Goal: Find specific page/section: Find specific page/section

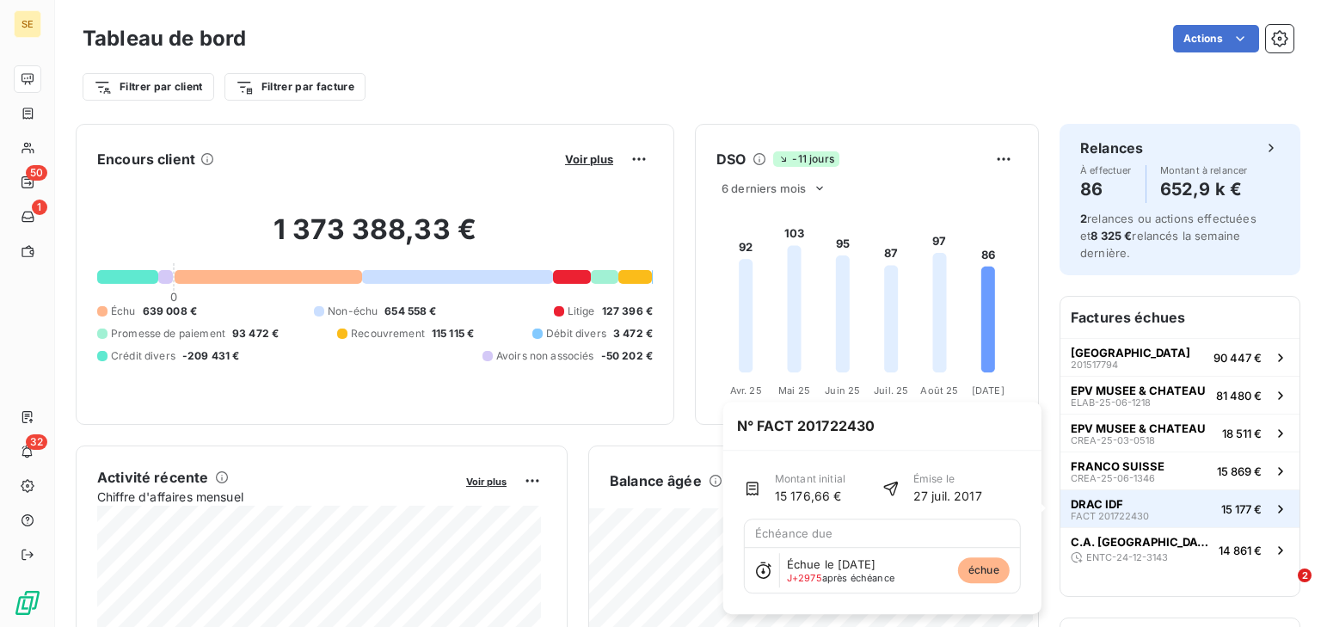
click at [1147, 511] on button "DRAC IDF FACT 201722430 15 177 €" at bounding box center [1179, 508] width 239 height 38
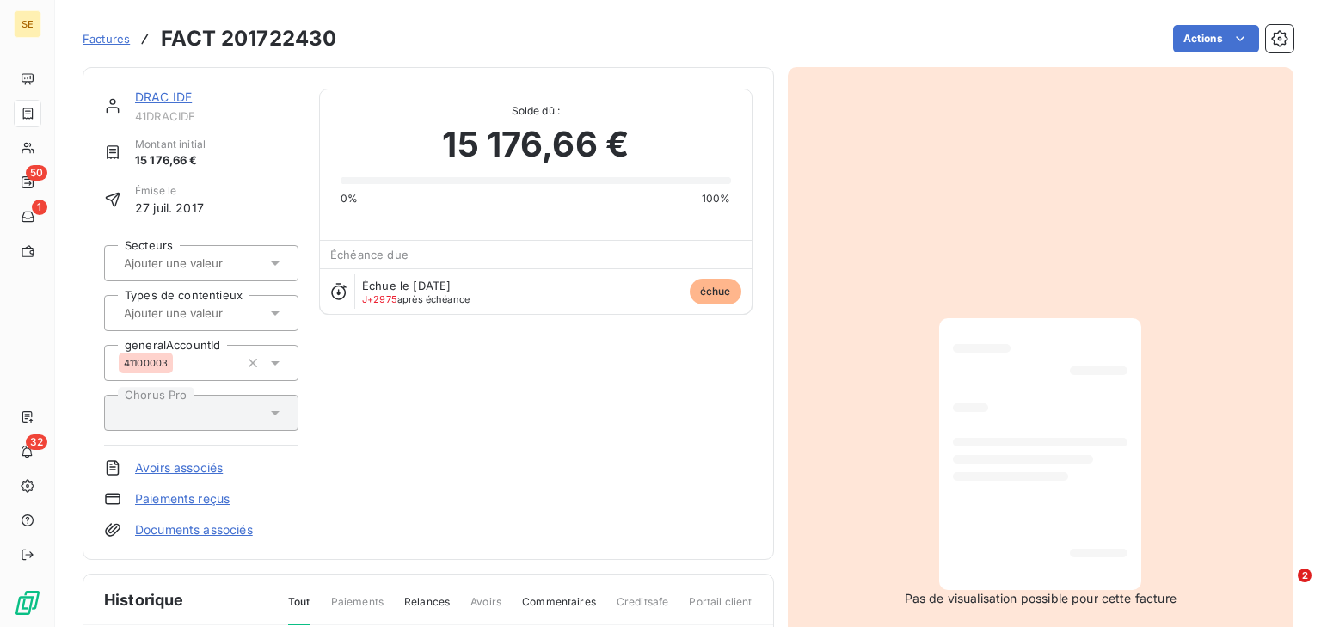
click at [168, 93] on link "DRAC IDF" at bounding box center [163, 96] width 57 height 15
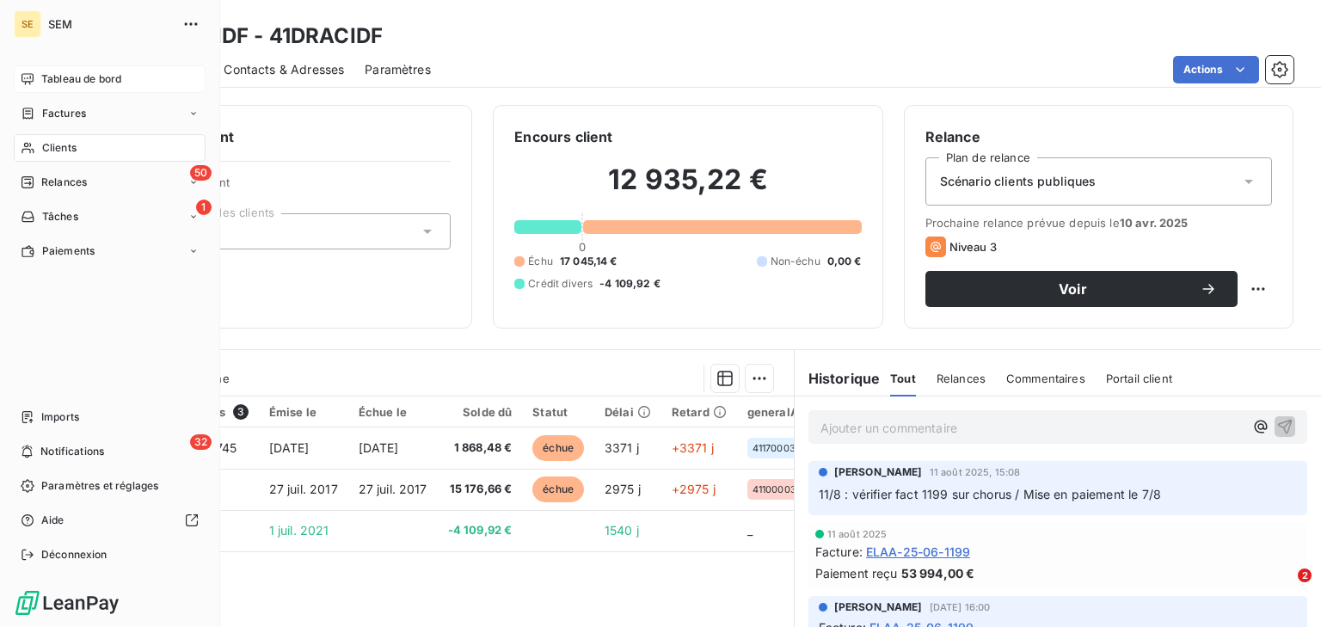
click at [54, 76] on span "Tableau de bord" at bounding box center [81, 78] width 80 height 15
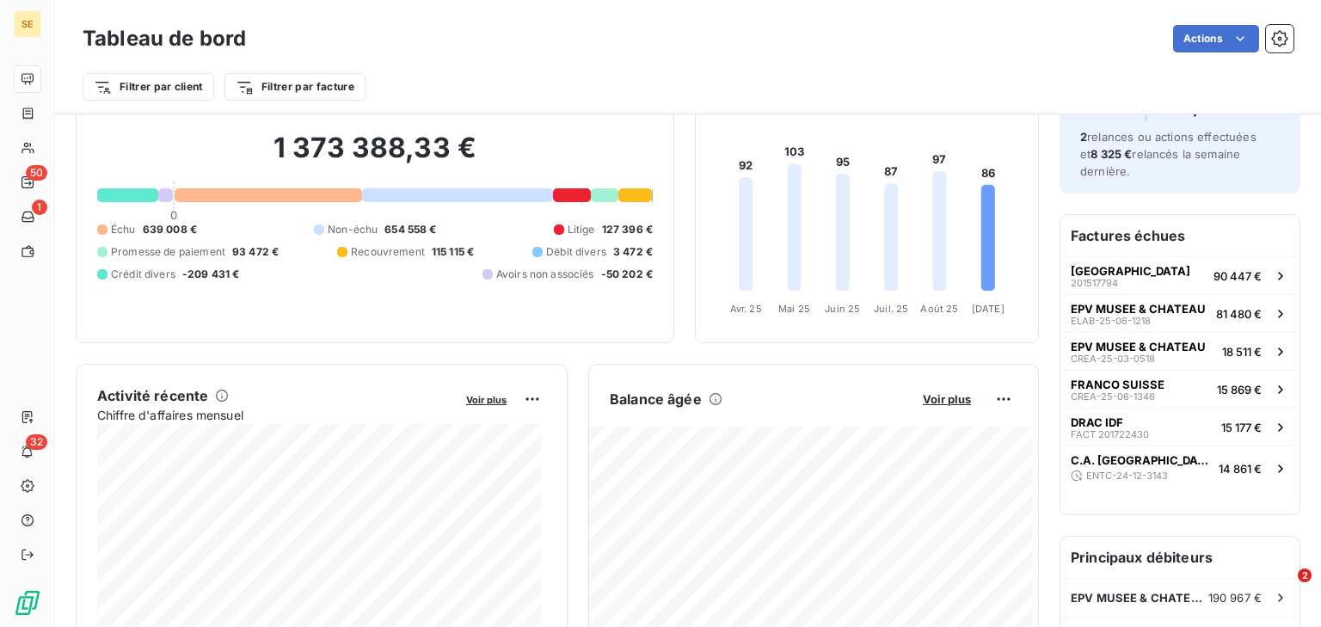
scroll to position [83, 0]
click at [946, 400] on span "Voir plus" at bounding box center [947, 398] width 48 height 14
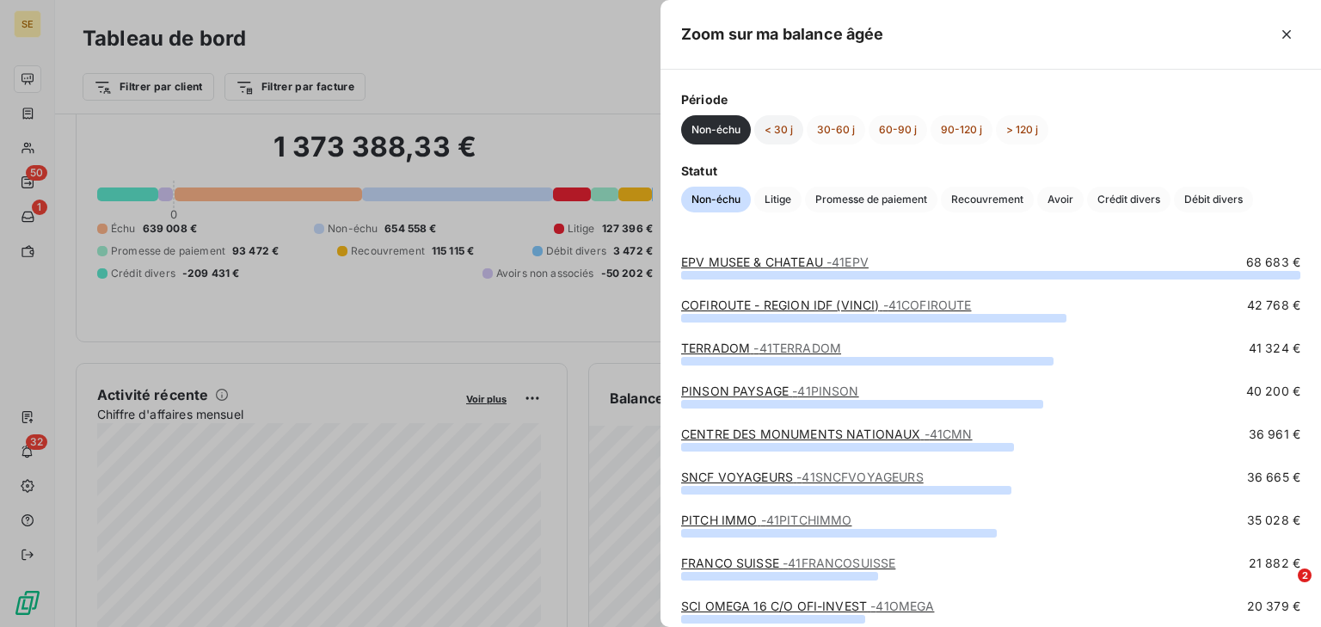
click at [772, 132] on button "< 30 j" at bounding box center [778, 129] width 49 height 29
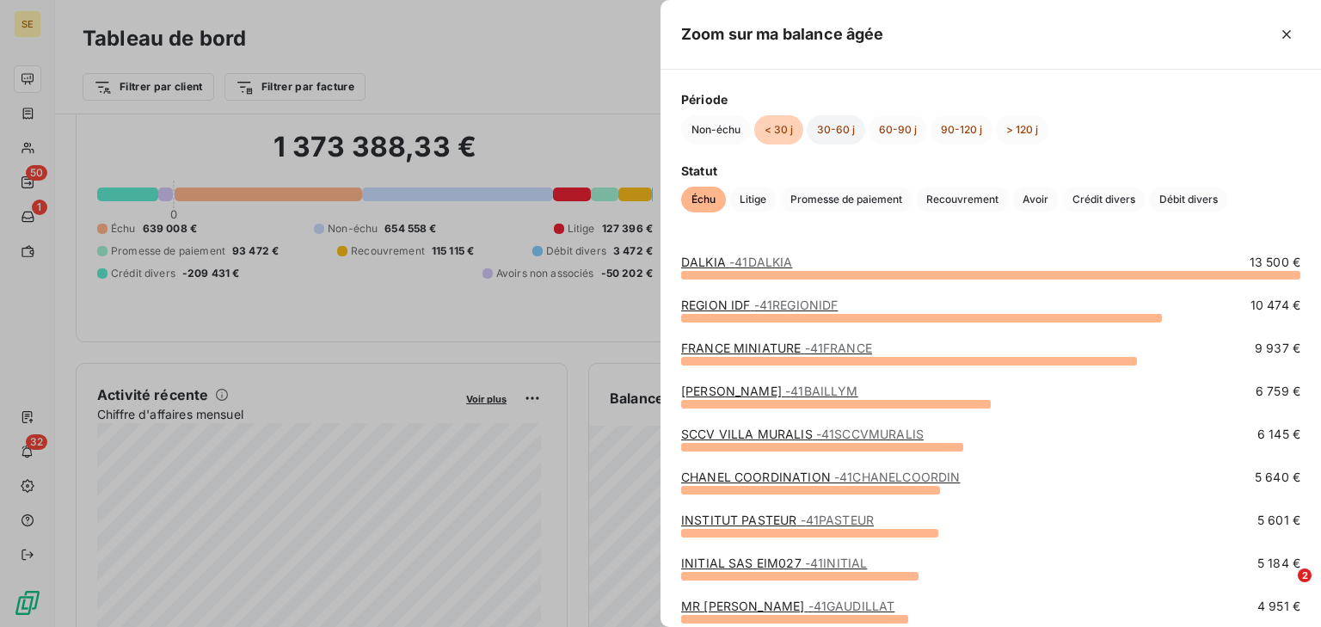
click at [839, 121] on button "30-60 j" at bounding box center [835, 129] width 58 height 29
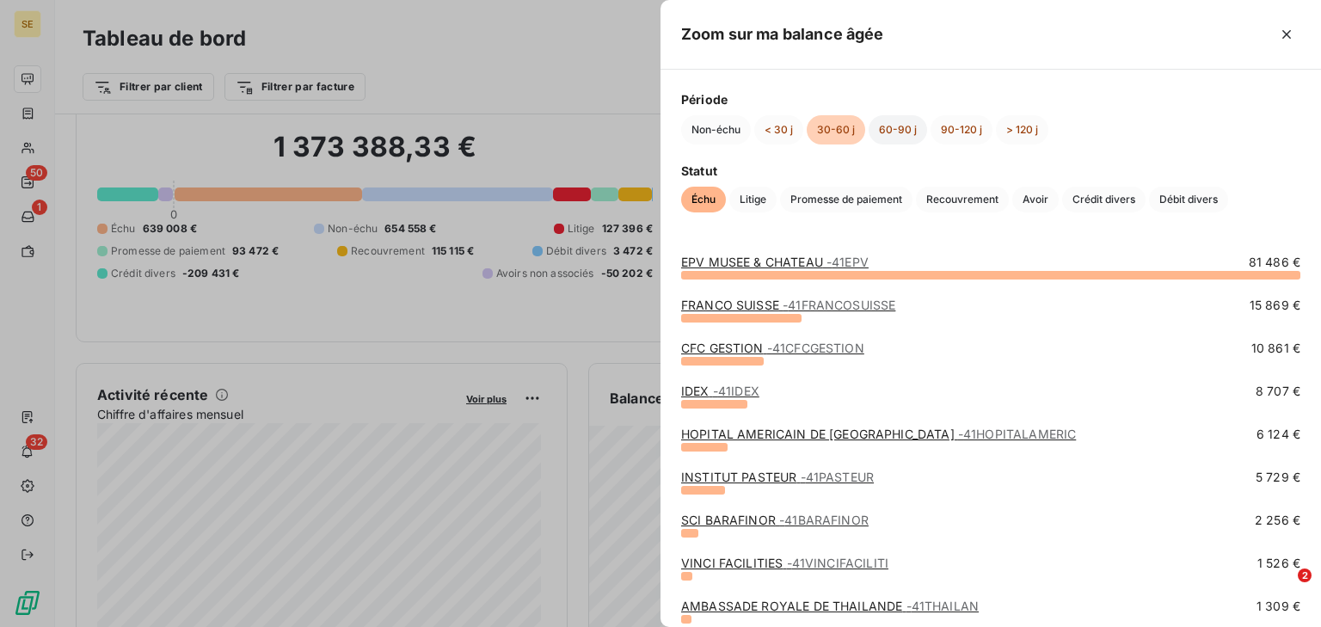
click at [901, 127] on button "60-90 j" at bounding box center [897, 129] width 58 height 29
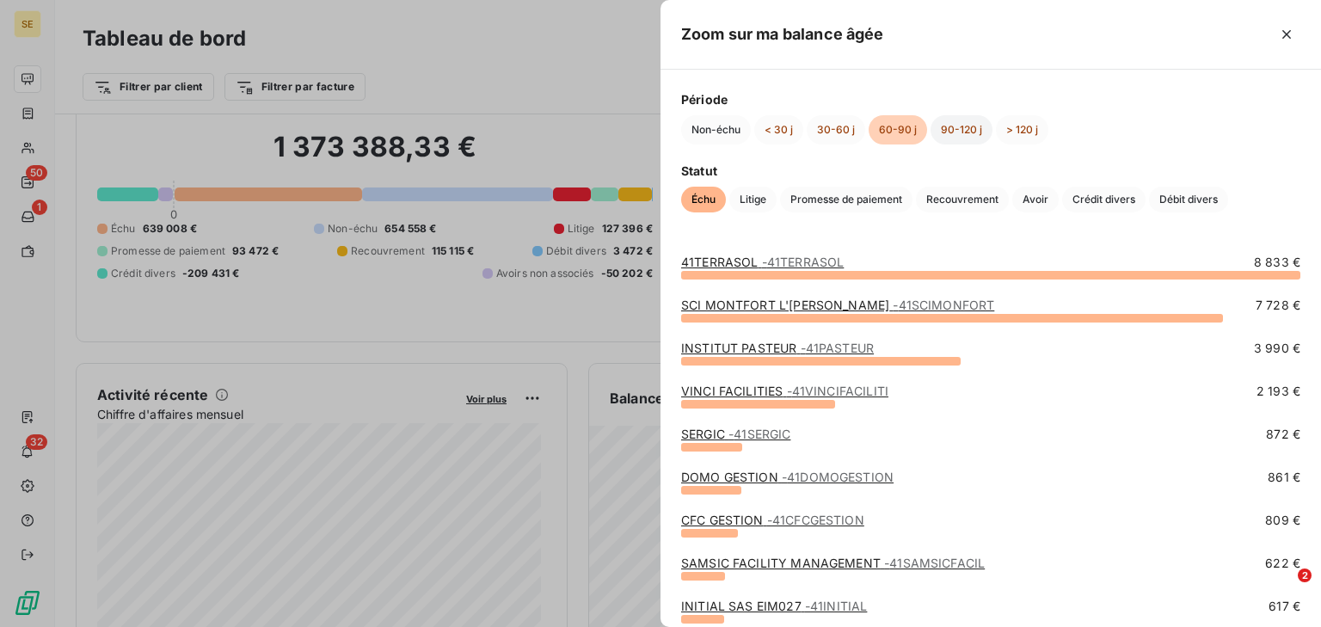
click at [963, 127] on button "90-120 j" at bounding box center [961, 129] width 62 height 29
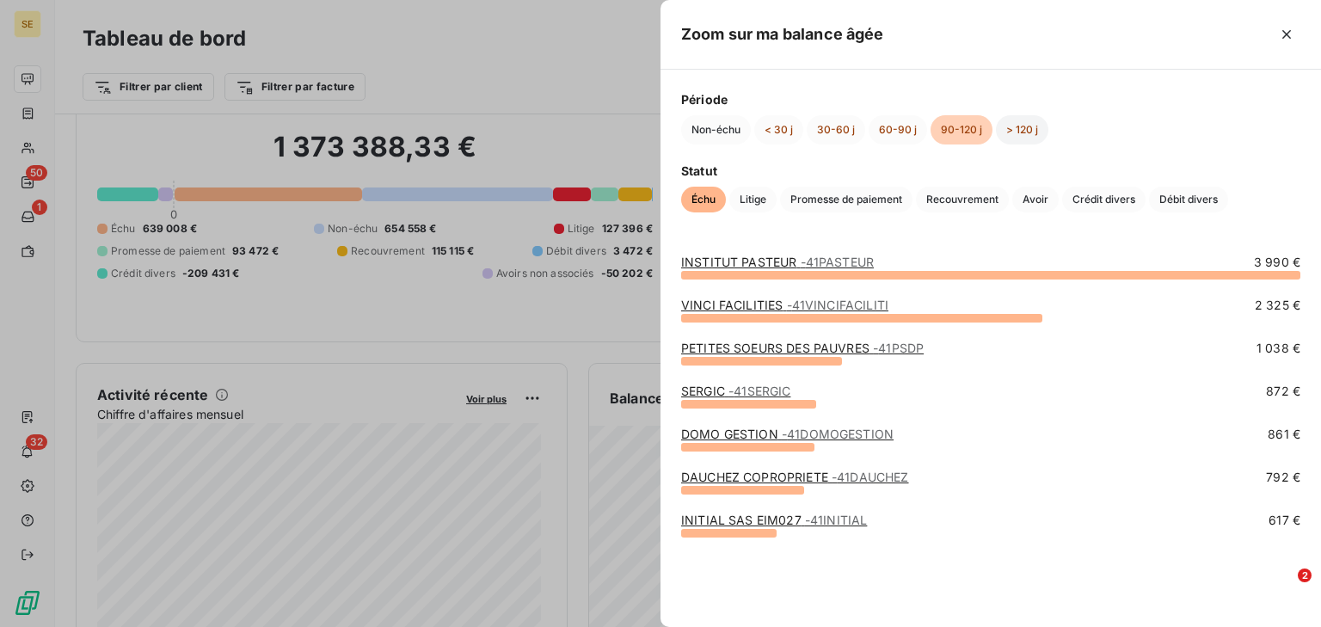
click at [1013, 125] on button "> 120 j" at bounding box center [1022, 129] width 52 height 29
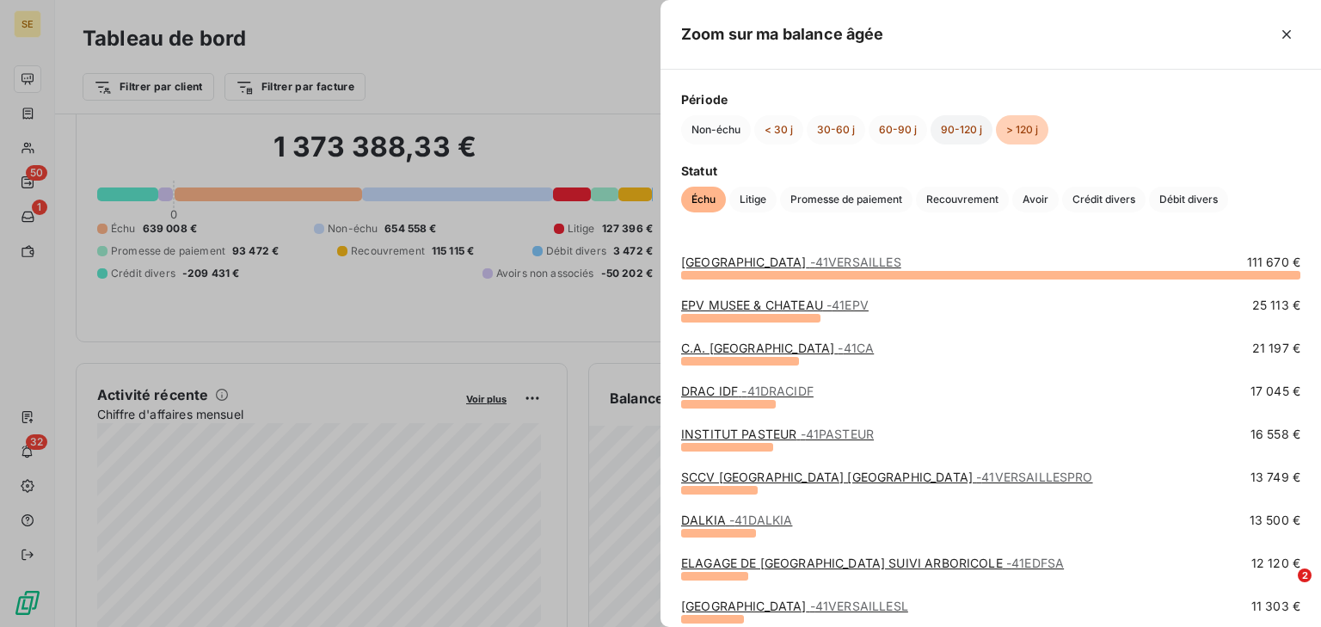
click at [977, 130] on button "90-120 j" at bounding box center [961, 129] width 62 height 29
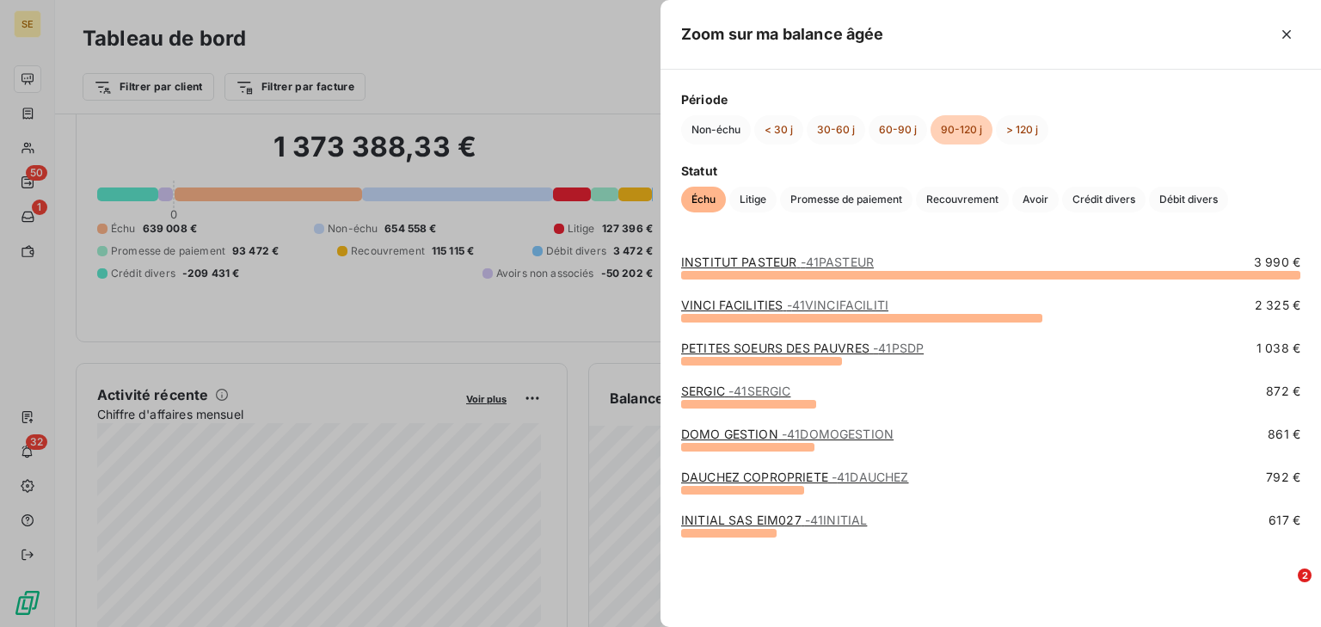
click at [925, 131] on div "Non-échu < 30 j 30-60 j 60-90 j 90-120 j > 120 j" at bounding box center [990, 129] width 619 height 29
click at [911, 130] on button "60-90 j" at bounding box center [897, 129] width 58 height 29
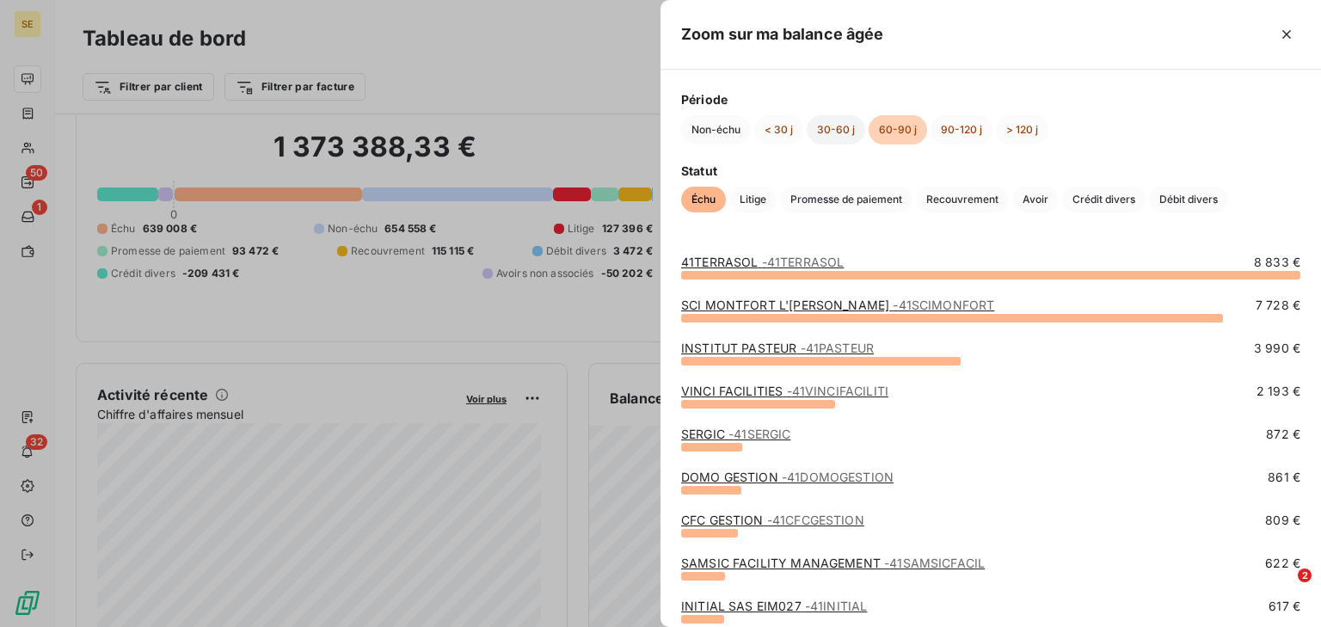
click at [861, 131] on button "30-60 j" at bounding box center [835, 129] width 58 height 29
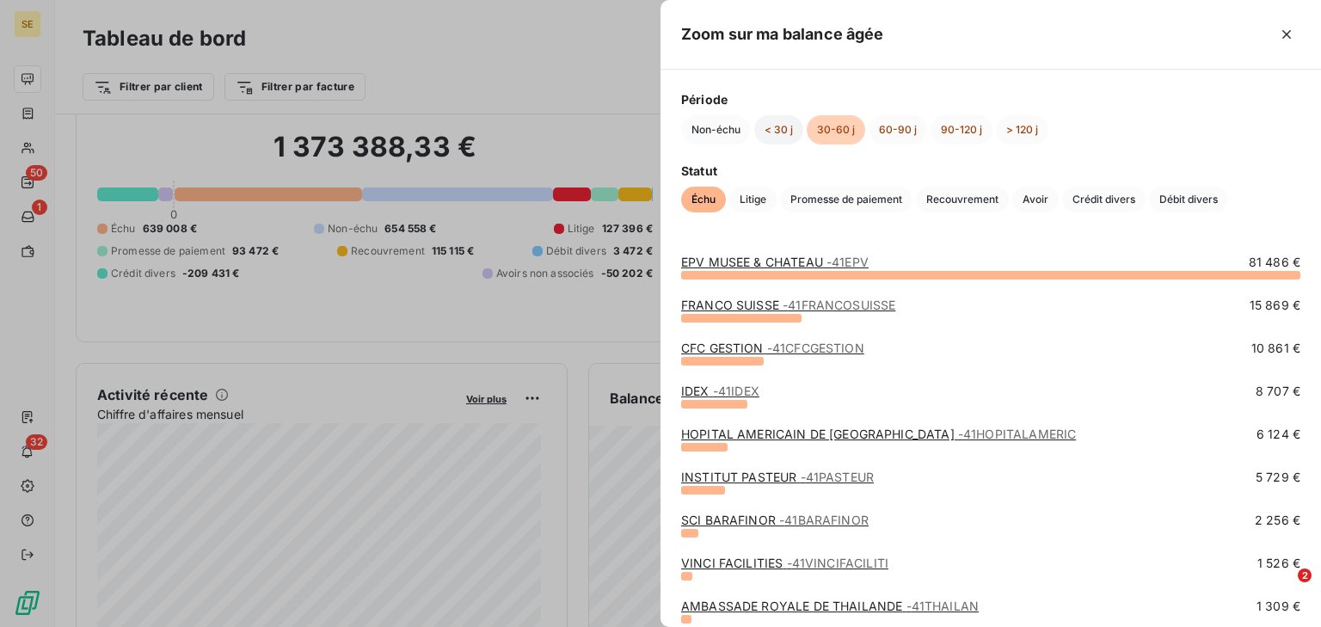
click at [779, 130] on button "< 30 j" at bounding box center [778, 129] width 49 height 29
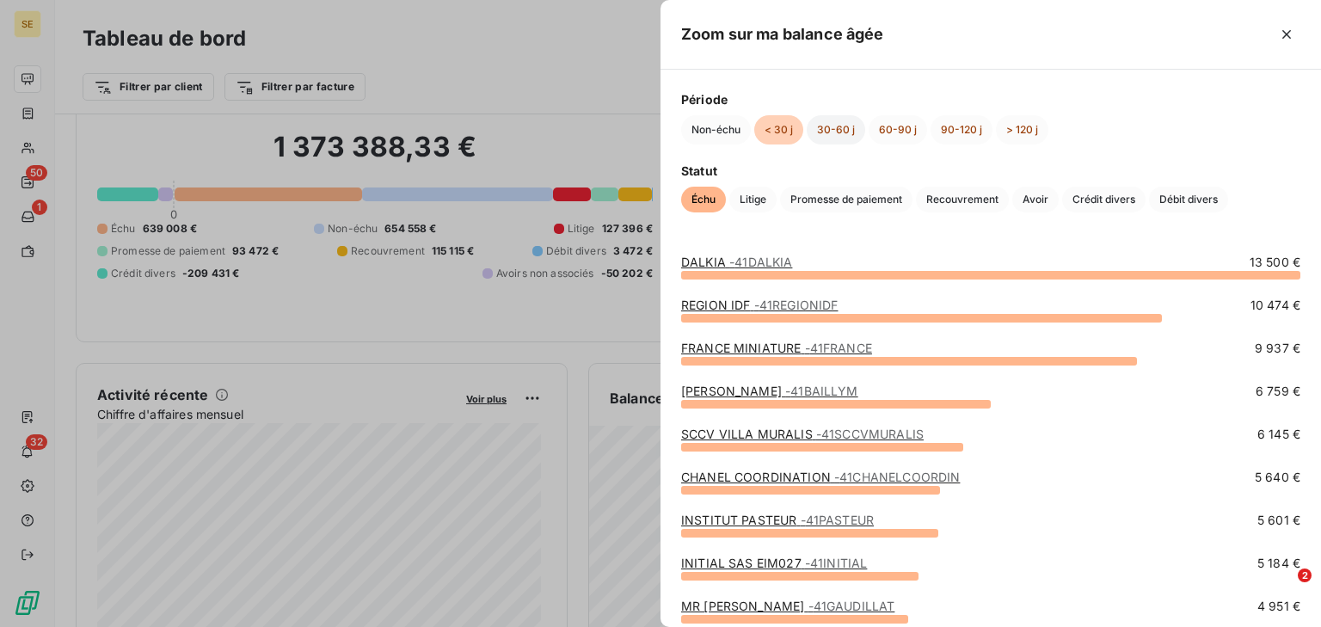
click at [834, 126] on button "30-60 j" at bounding box center [835, 129] width 58 height 29
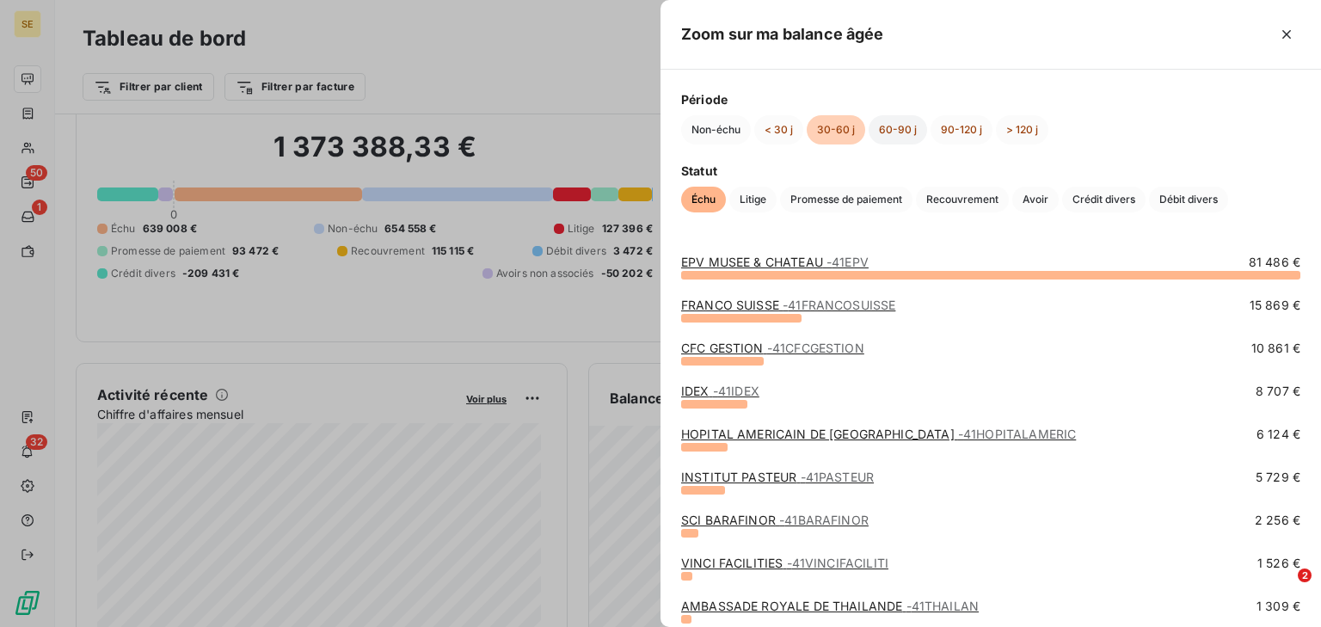
click at [904, 132] on button "60-90 j" at bounding box center [897, 129] width 58 height 29
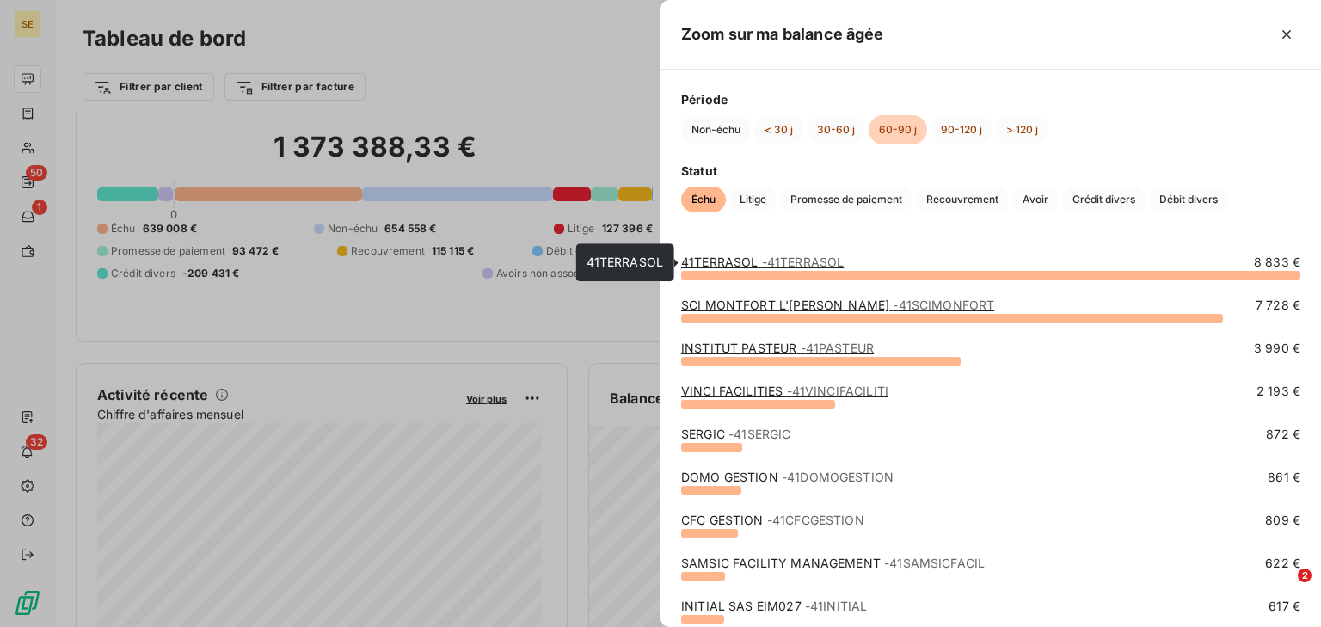
click at [779, 266] on span "- 41TERRASOL" at bounding box center [803, 261] width 83 height 15
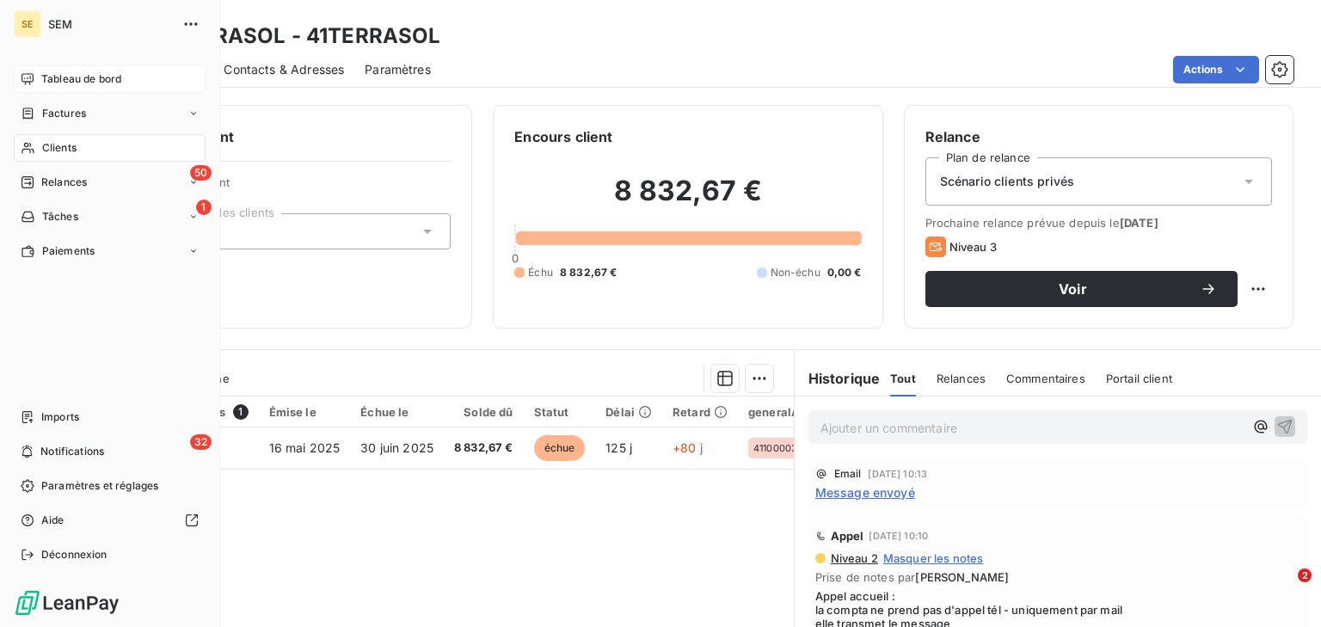
click at [22, 77] on icon at bounding box center [28, 79] width 14 height 14
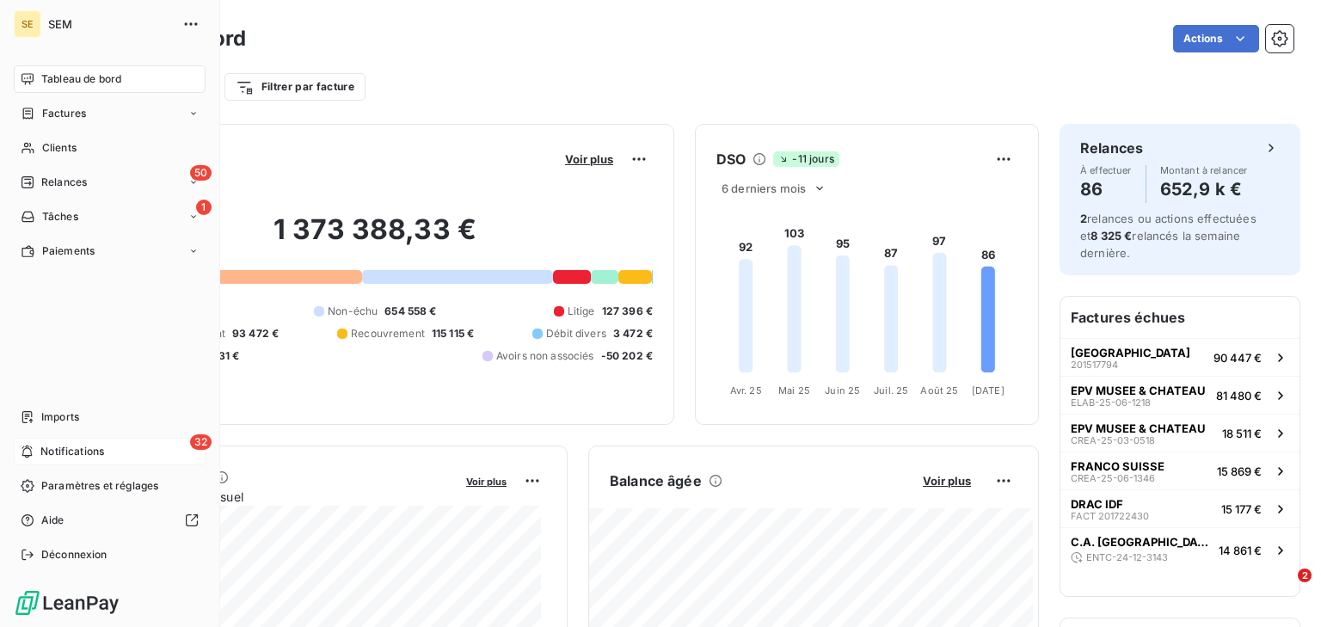
click at [75, 451] on span "Notifications" at bounding box center [72, 451] width 64 height 15
click at [34, 74] on icon at bounding box center [28, 79] width 14 height 14
click at [57, 138] on div "Clients" at bounding box center [110, 148] width 192 height 28
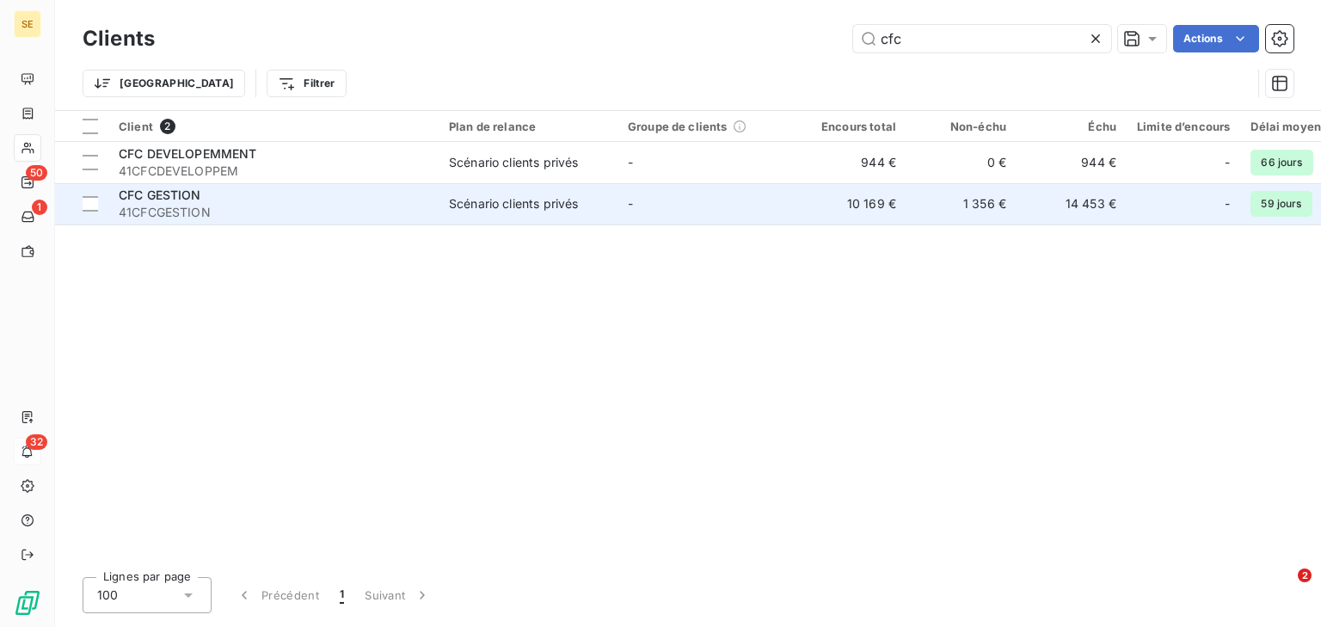
type input "cfc"
click at [464, 199] on div "Scénario clients privés" at bounding box center [513, 203] width 129 height 17
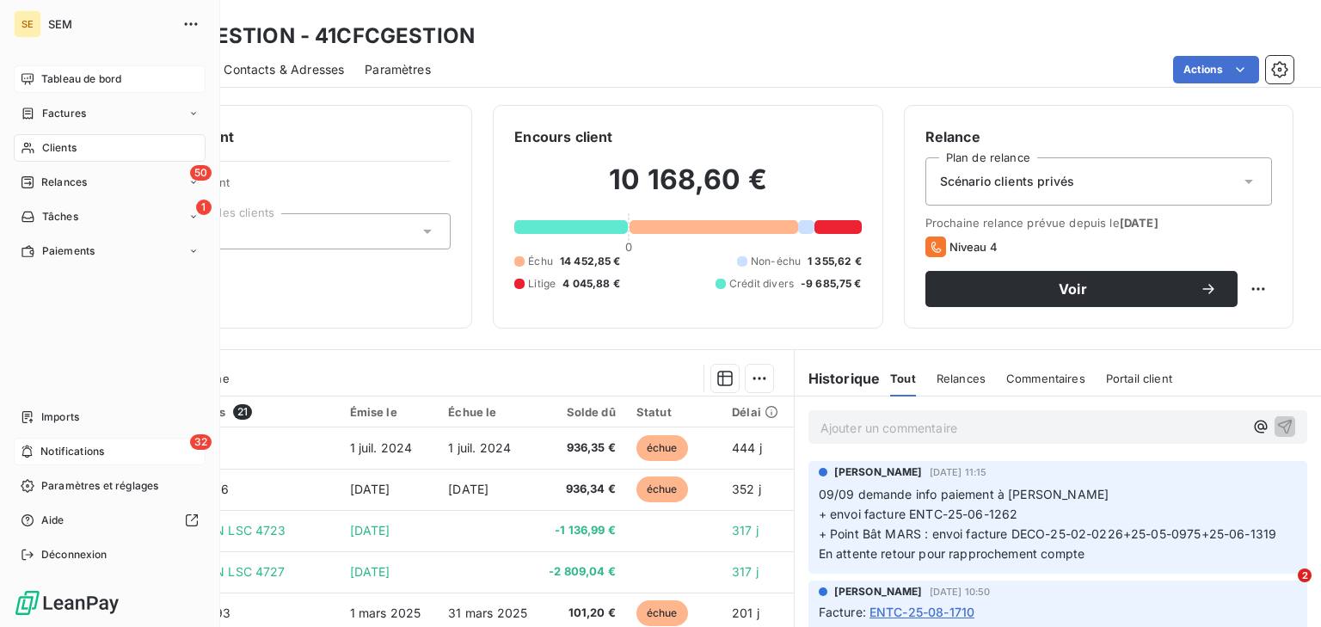
click at [77, 89] on div "Tableau de bord" at bounding box center [110, 79] width 192 height 28
